Goal: Navigation & Orientation: Find specific page/section

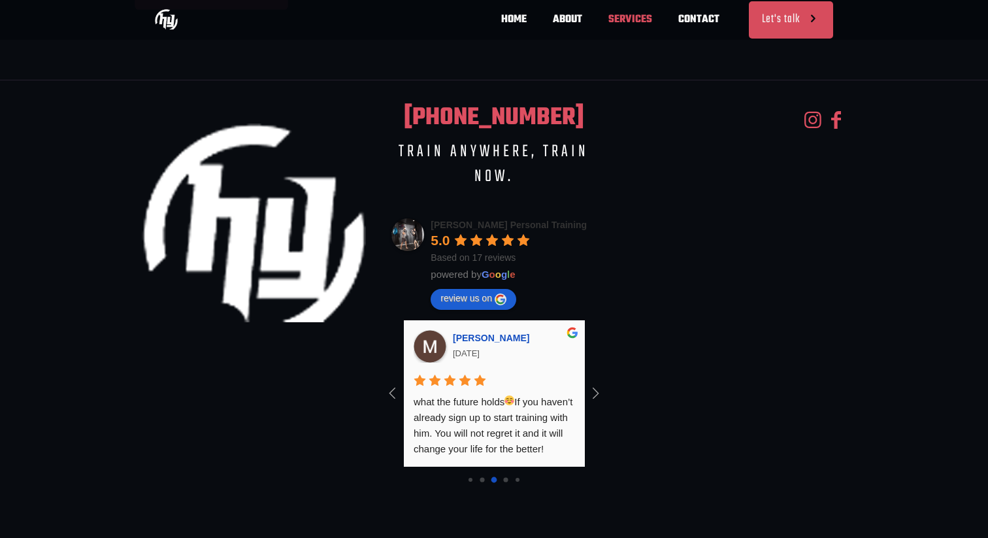
scroll to position [60, 0]
click at [604, 403] on icon at bounding box center [596, 393] width 22 height 22
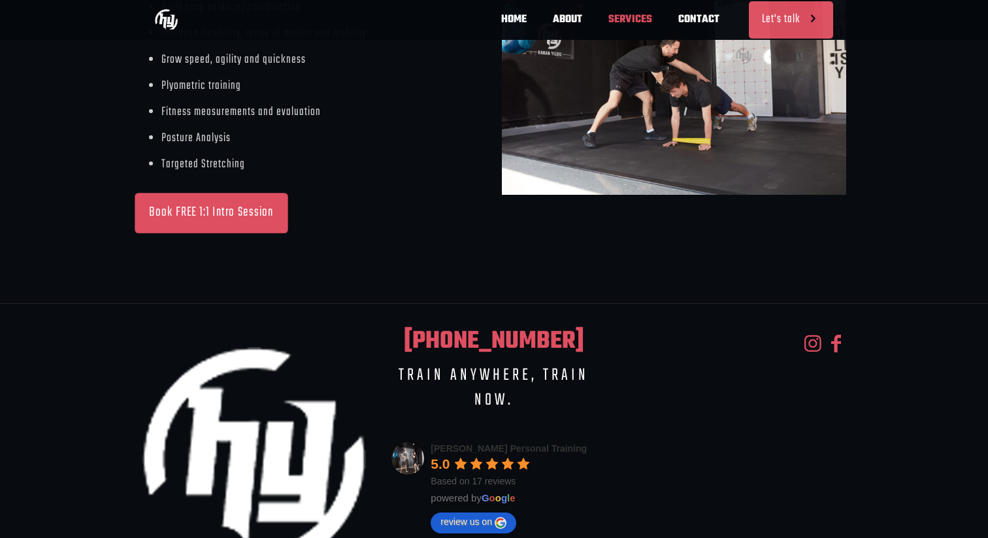
scroll to position [0, 0]
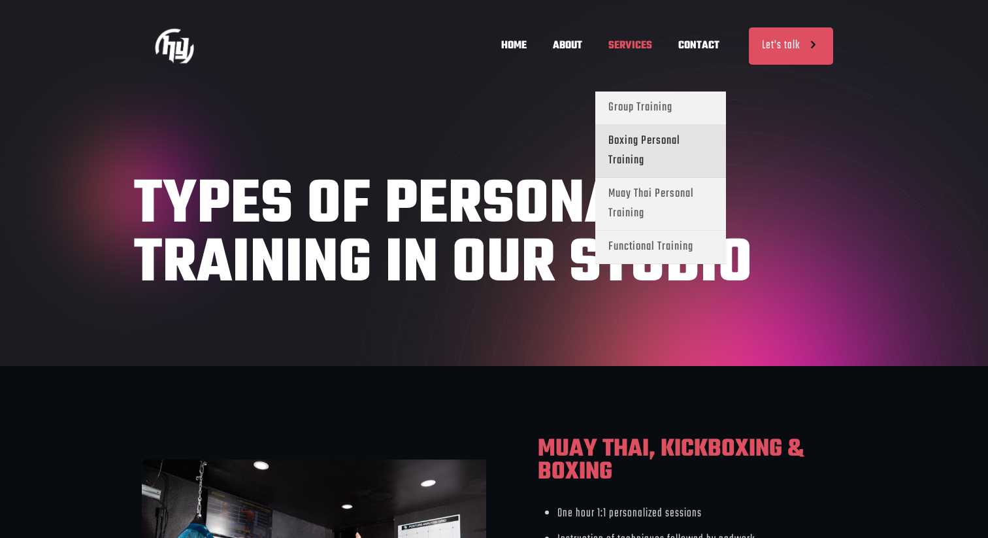
click at [641, 151] on span "Boxing Personal Training" at bounding box center [660, 150] width 105 height 39
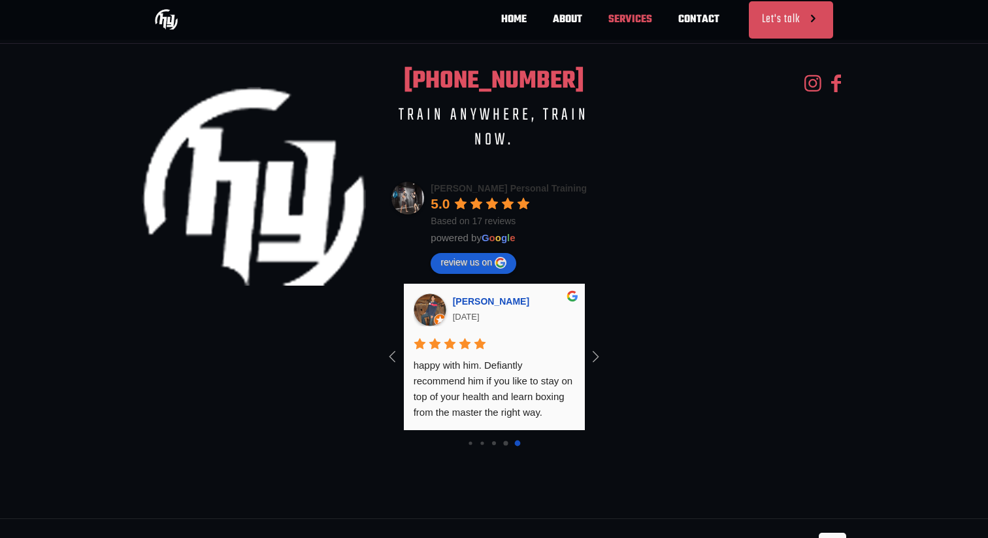
scroll to position [107, 0]
click at [599, 346] on icon at bounding box center [596, 357] width 22 height 22
click at [600, 346] on icon at bounding box center [596, 357] width 22 height 22
click at [391, 346] on icon at bounding box center [393, 357] width 22 height 22
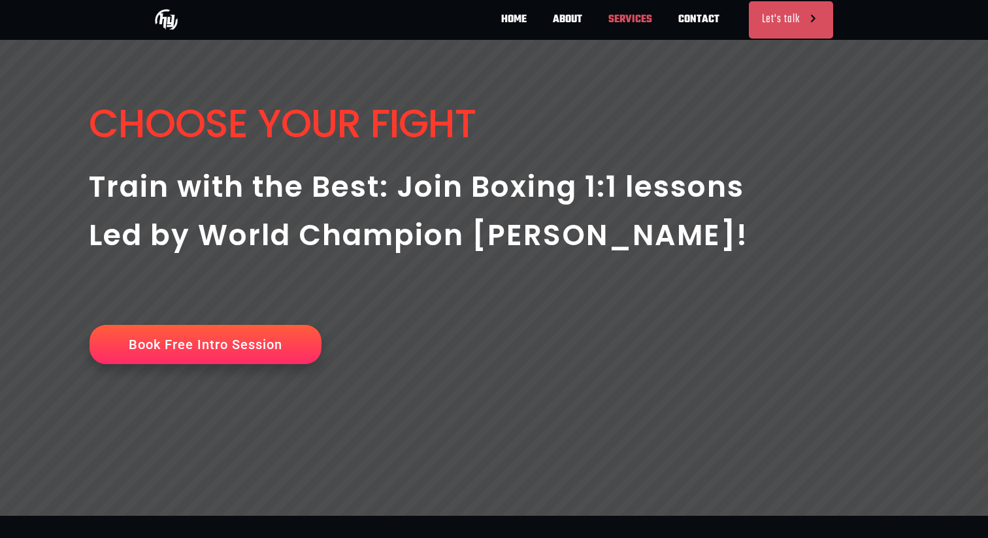
scroll to position [69, 0]
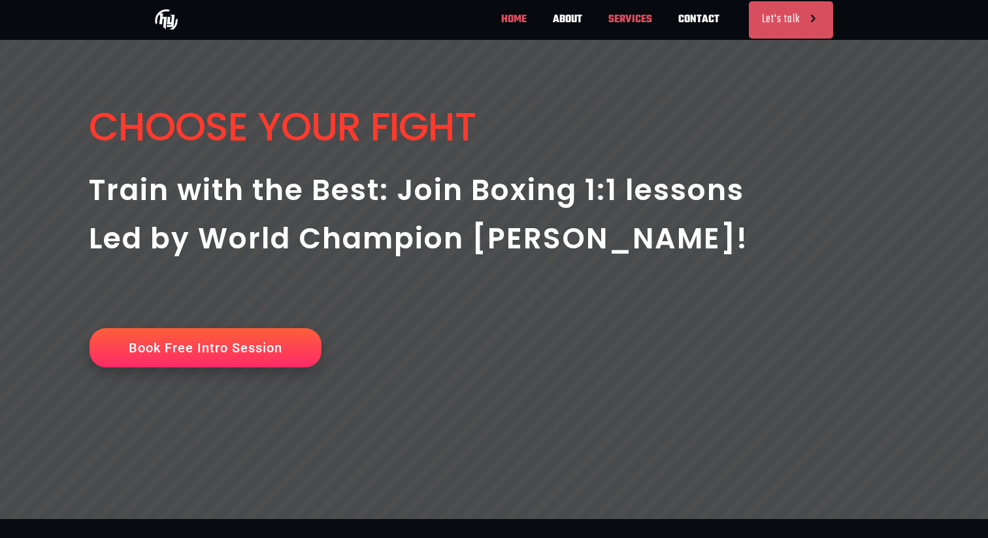
click at [533, 14] on span "HOME" at bounding box center [514, 19] width 52 height 39
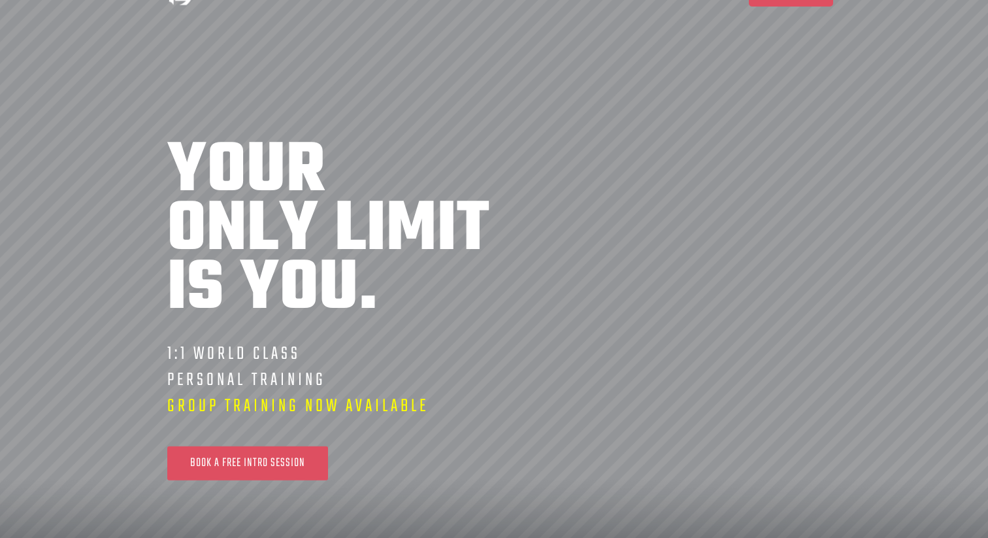
scroll to position [0, 383]
